Goal: Task Accomplishment & Management: Complete application form

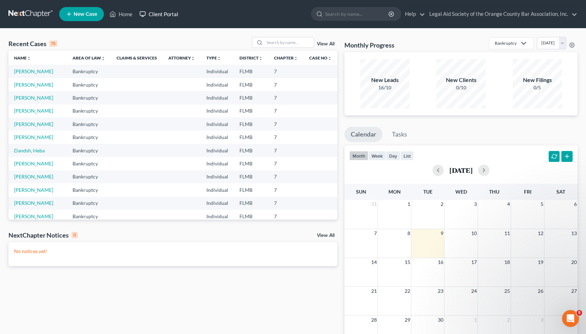
click at [154, 11] on link "Client Portal" at bounding box center [159, 14] width 46 height 13
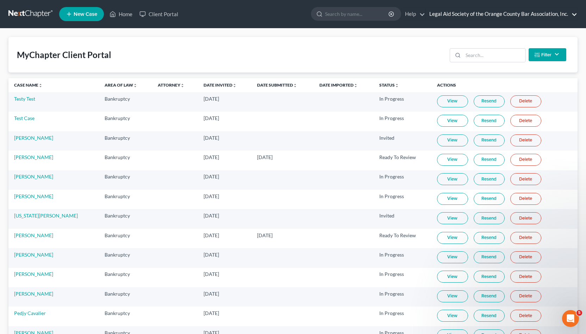
click at [429, 14] on link "Legal Aid Society of the Orange County Bar Association, Inc." at bounding box center [502, 14] width 152 height 13
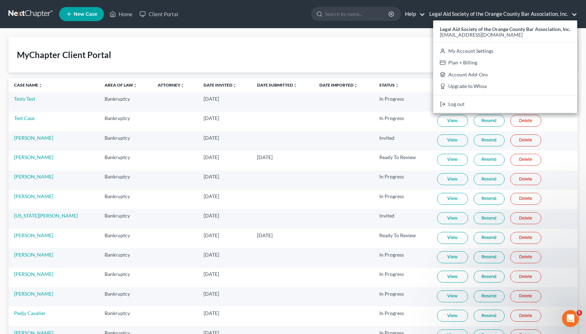
click at [423, 13] on link "Help" at bounding box center [414, 14] width 24 height 13
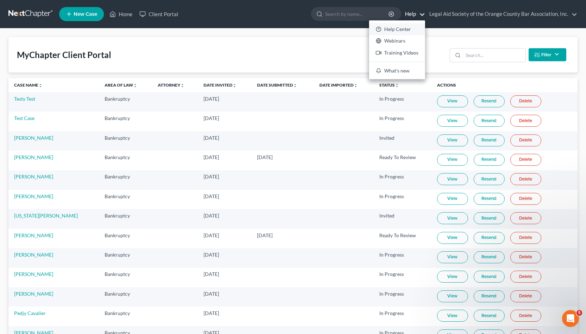
click at [401, 28] on link "Help Center" at bounding box center [397, 29] width 56 height 12
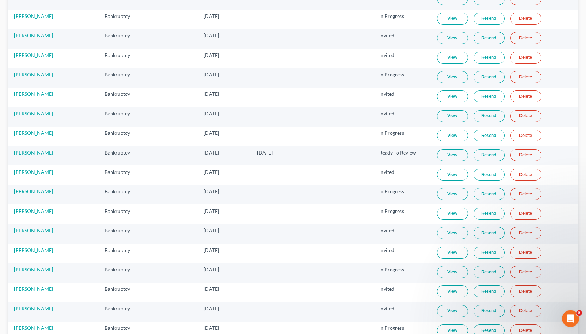
scroll to position [427, 0]
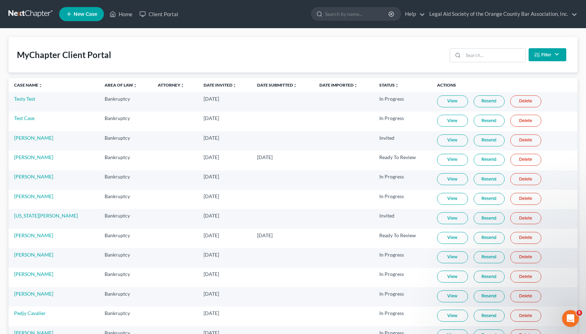
click at [77, 14] on span "New Case" at bounding box center [86, 14] width 24 height 5
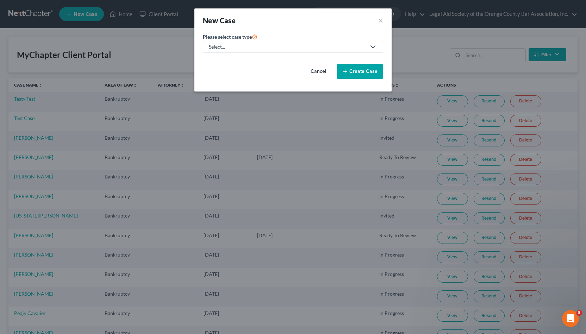
click at [233, 47] on div "Select..." at bounding box center [287, 46] width 157 height 7
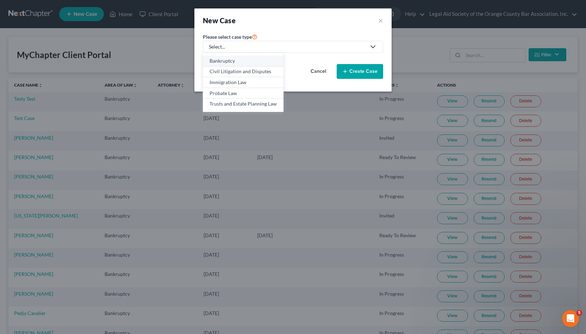
click at [233, 58] on div "Bankruptcy" at bounding box center [243, 60] width 67 height 7
select select "15"
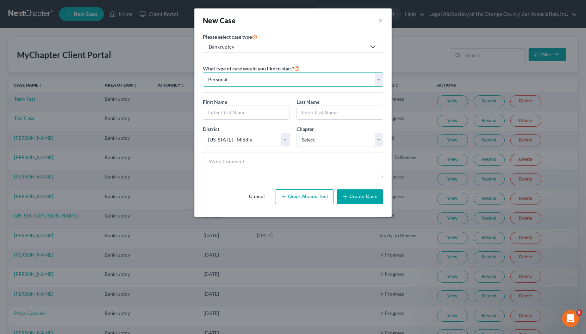
click at [203, 73] on select "Personal Business" at bounding box center [293, 80] width 180 height 14
click at [276, 50] on div "Bankruptcy" at bounding box center [287, 46] width 157 height 7
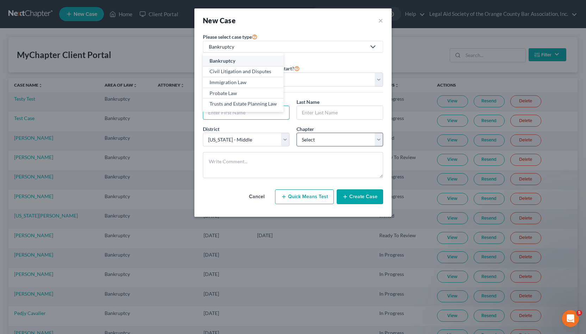
click at [286, 108] on input "text" at bounding box center [246, 112] width 86 height 13
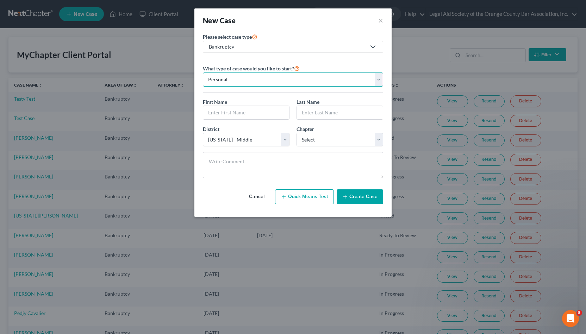
click at [333, 86] on select "Personal Business" at bounding box center [293, 80] width 180 height 14
click at [269, 119] on div "First Name * Last Name *" at bounding box center [292, 111] width 187 height 27
click at [323, 130] on div "Chapter * Select 7 11 12 13" at bounding box center [340, 135] width 94 height 21
select select "0"
click option "7" at bounding box center [0, 0] width 0 height 0
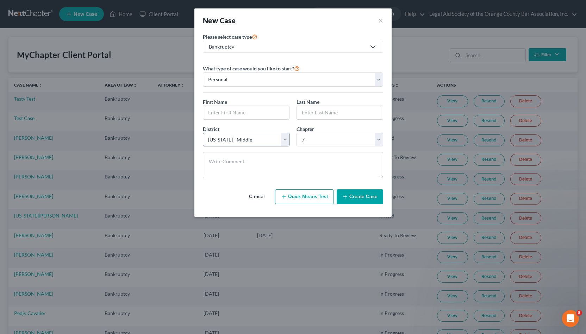
click at [268, 117] on input "text" at bounding box center [246, 112] width 86 height 13
click at [380, 23] on button "×" at bounding box center [380, 21] width 5 height 10
